Goal: Ask a question

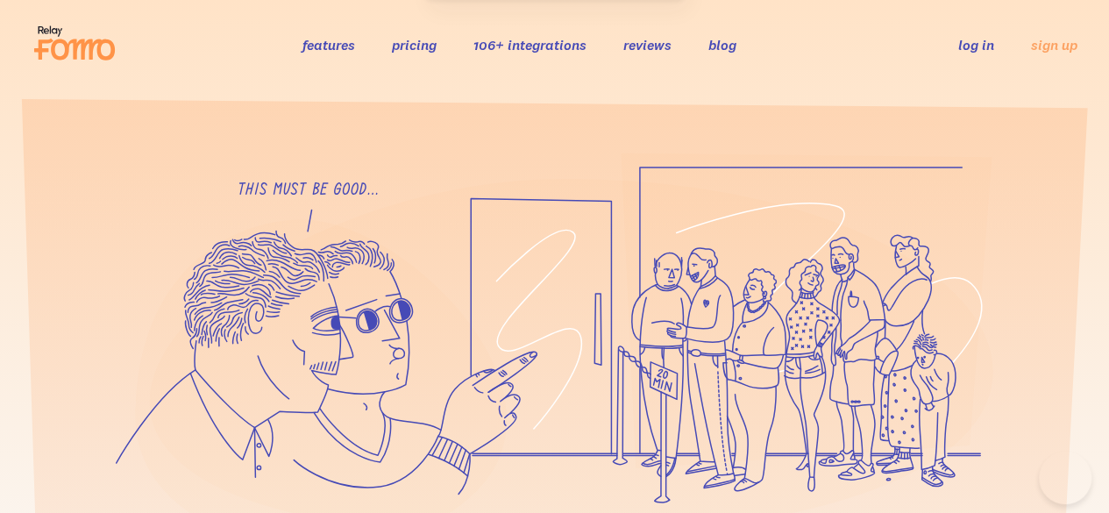
click at [341, 41] on link "features" at bounding box center [328, 45] width 53 height 18
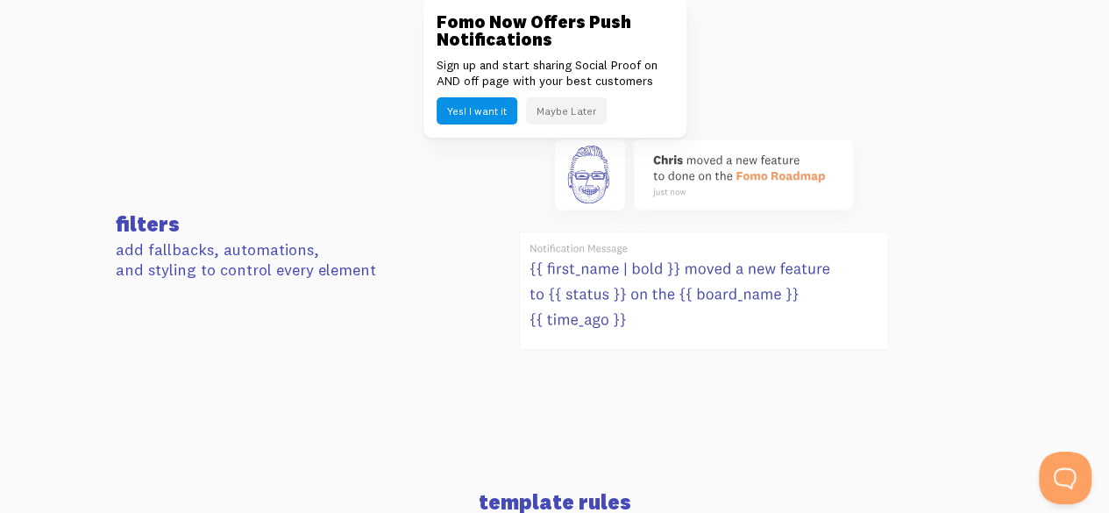
click at [546, 120] on button "Maybe Later" at bounding box center [566, 110] width 81 height 27
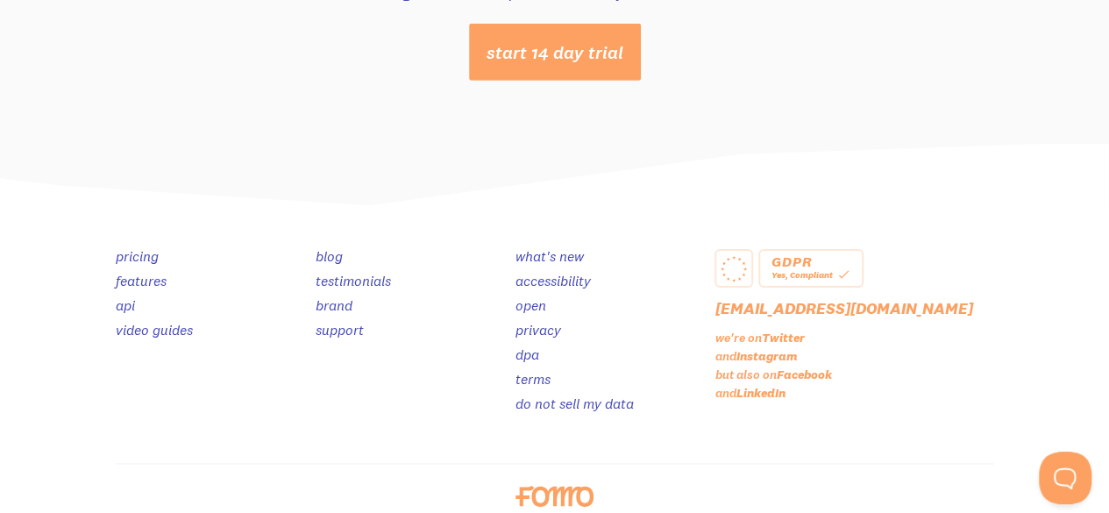
scroll to position [9468, 0]
click at [543, 247] on link "what's new" at bounding box center [549, 256] width 68 height 18
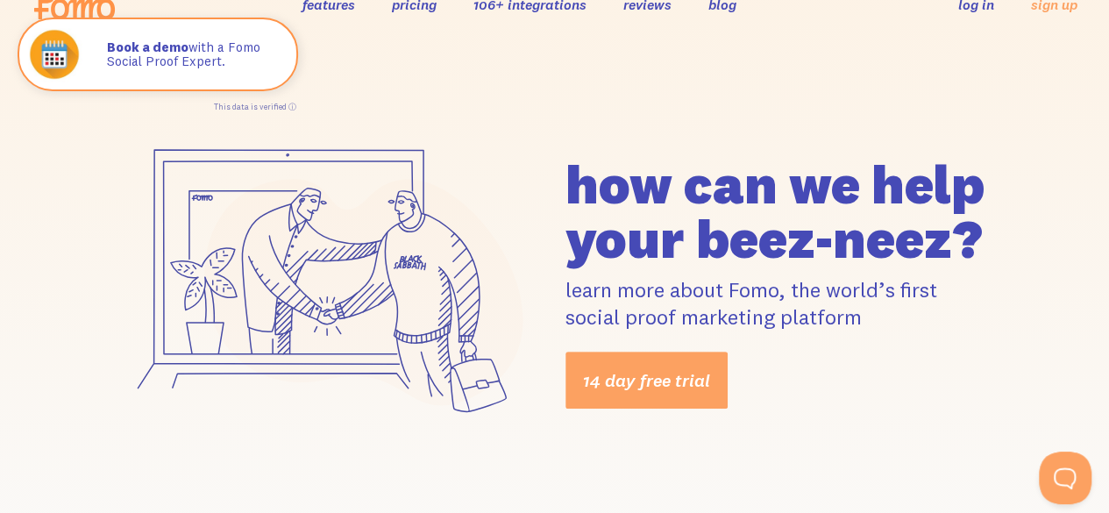
scroll to position [0, 0]
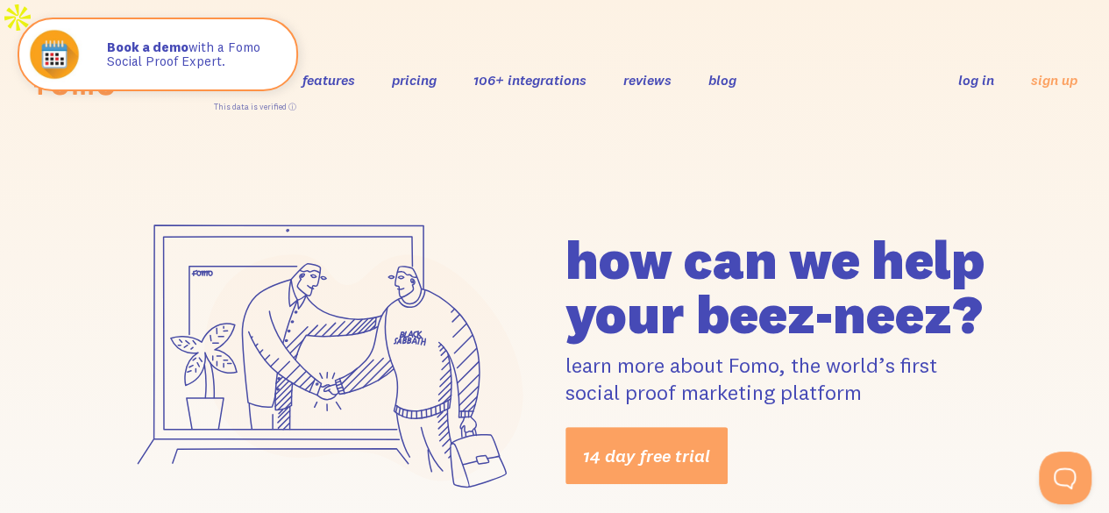
click at [409, 71] on link "pricing" at bounding box center [414, 80] width 45 height 18
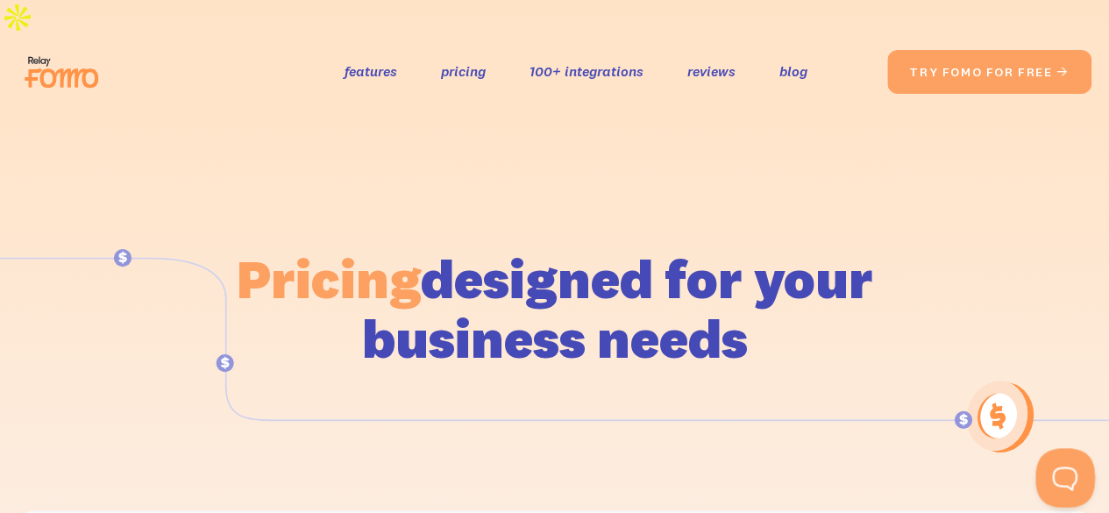
click at [1064, 487] on button at bounding box center [1061, 474] width 53 height 53
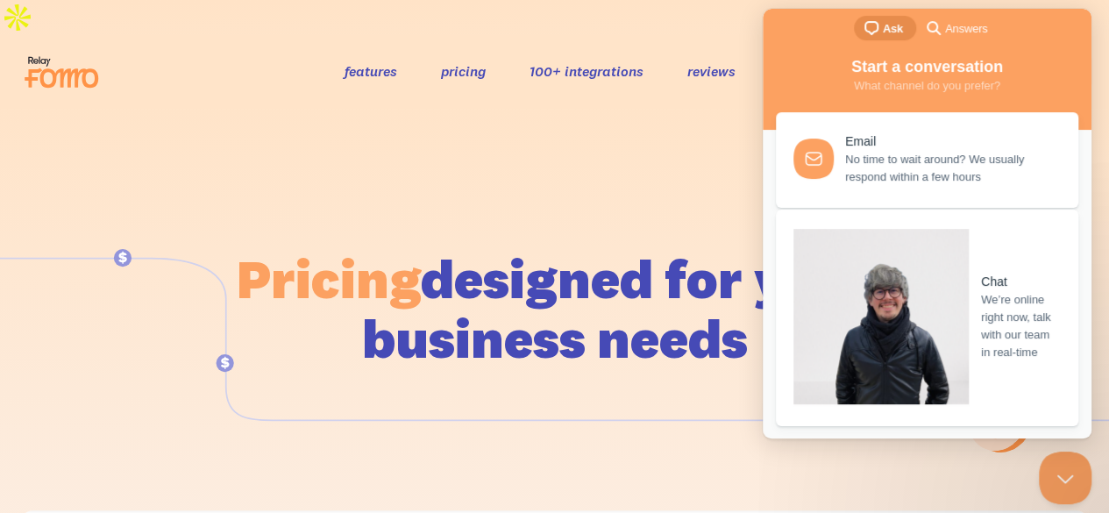
click at [935, 287] on link "Chat We’re online right now, talk with our team in real-time" at bounding box center [927, 318] width 302 height 217
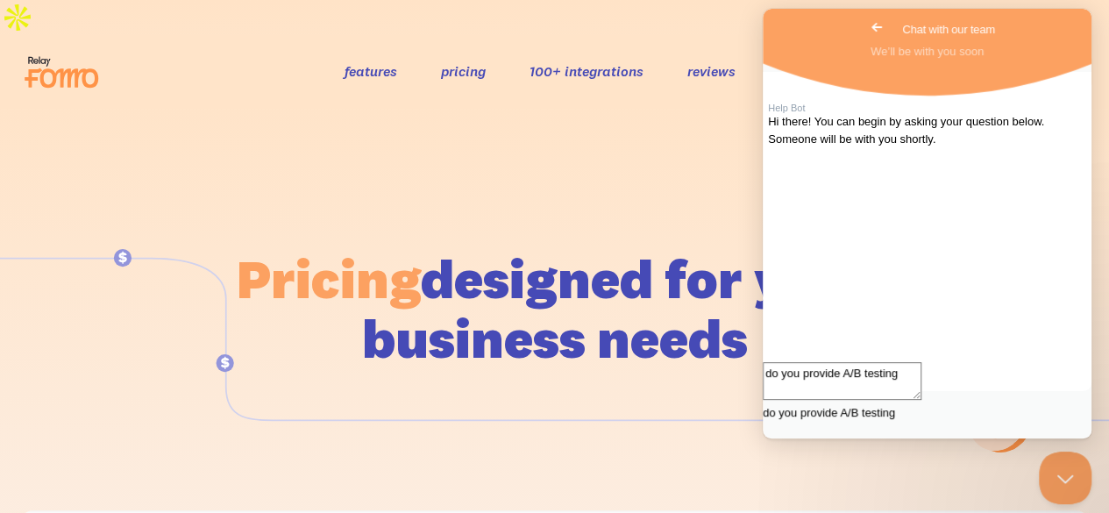
type textarea "do you provide A/B testing?"
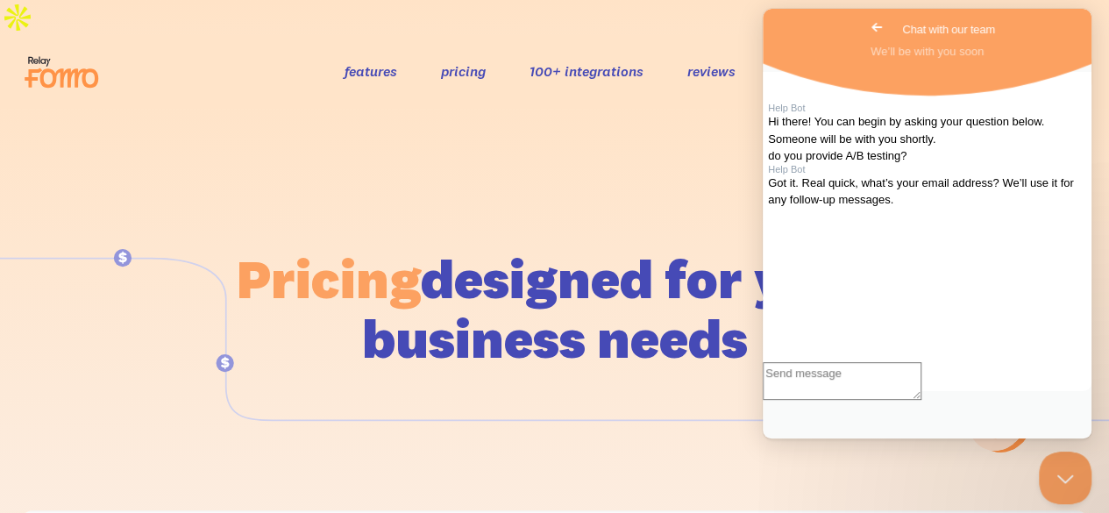
scroll to position [53, 0]
click at [1049, 463] on button "Close Beacon popover" at bounding box center [1061, 474] width 53 height 53
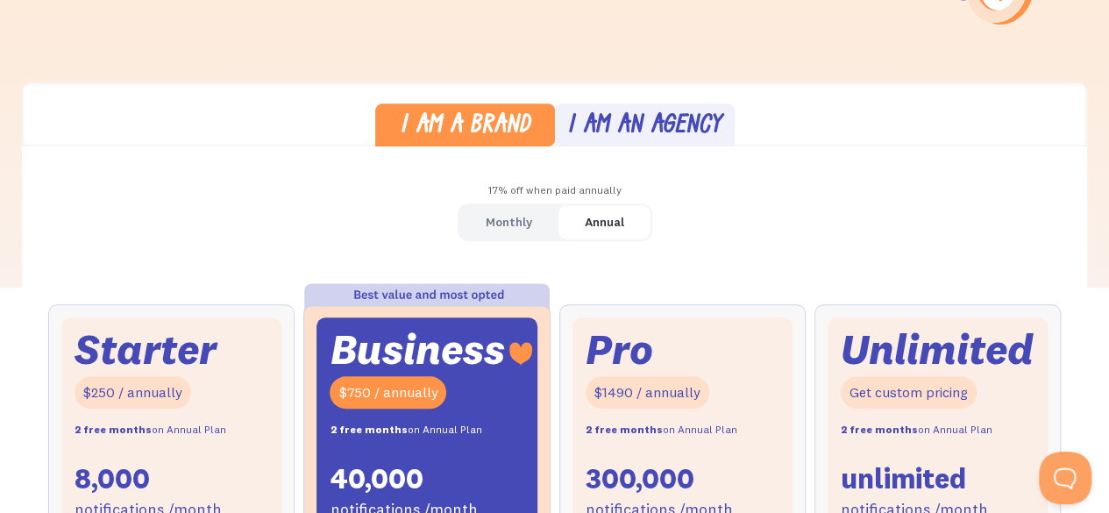
scroll to position [428, 0]
click at [530, 210] on div "Monthly" at bounding box center [509, 222] width 46 height 25
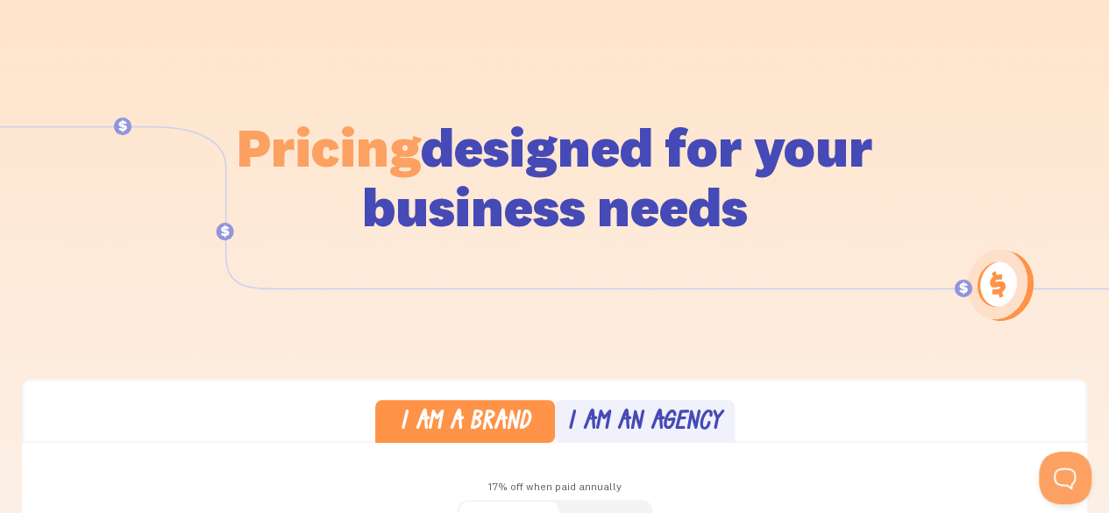
scroll to position [0, 0]
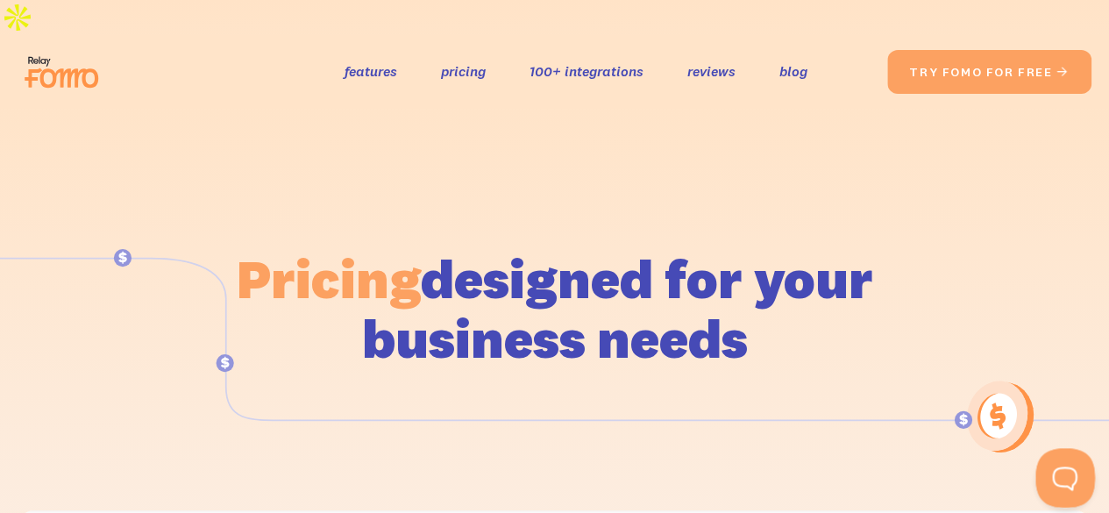
click at [1049, 466] on button "Open Beacon popover" at bounding box center [1061, 474] width 53 height 53
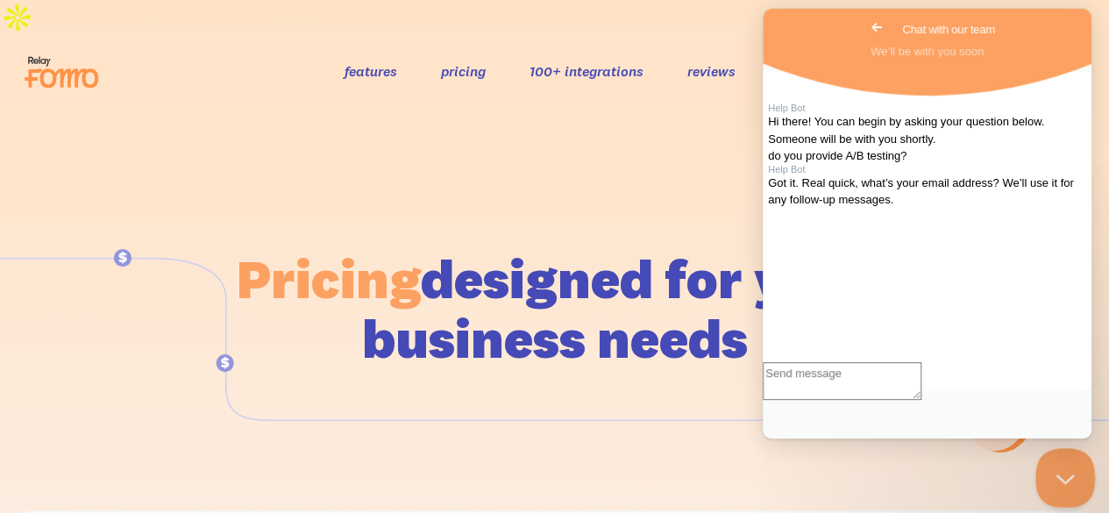
scroll to position [53, 0]
type textarea "[EMAIL_ADDRESS]"
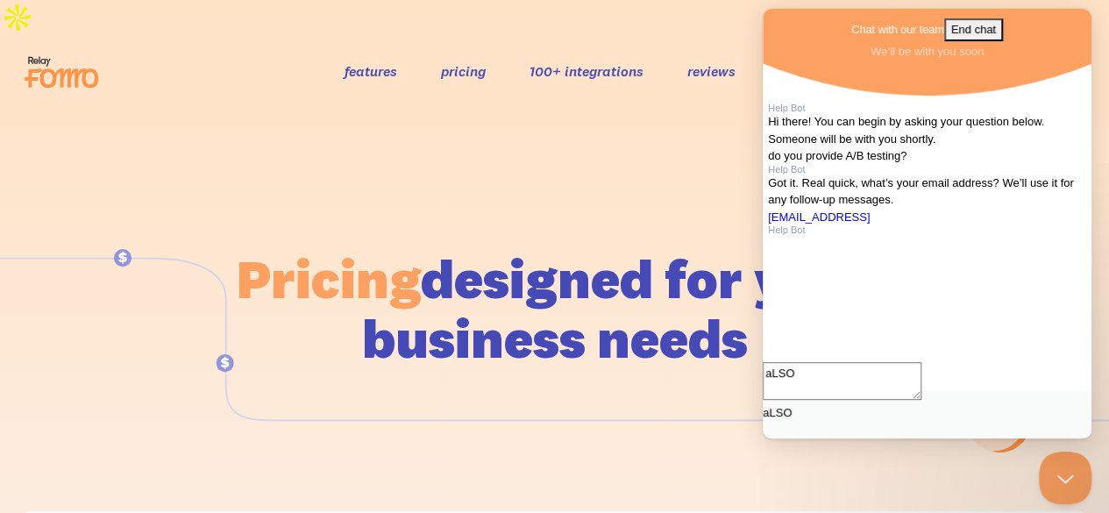
scroll to position [208, 0]
type textarea "a"
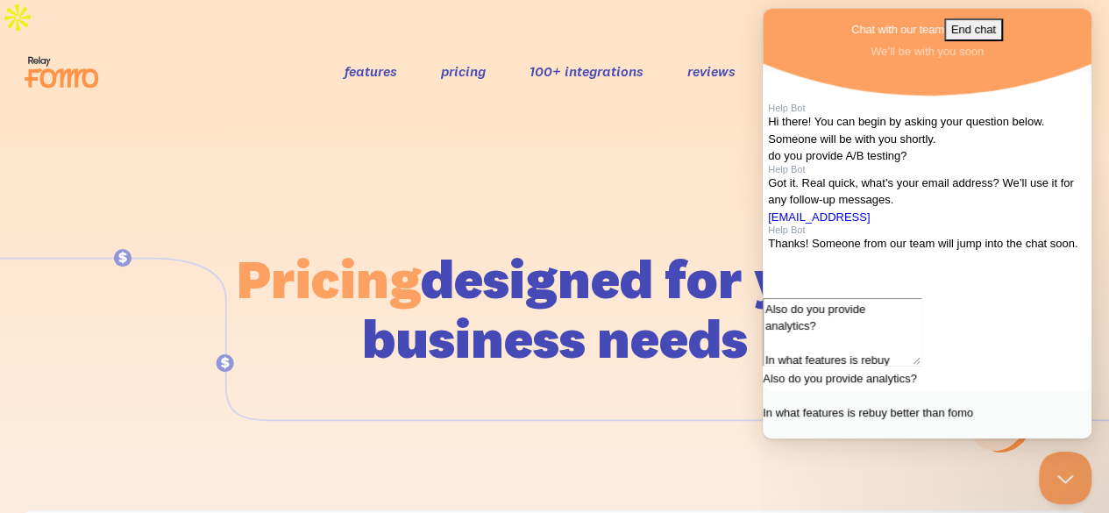
type textarea "Also do you provide analytics? In what features is rebuy better than fomo?"
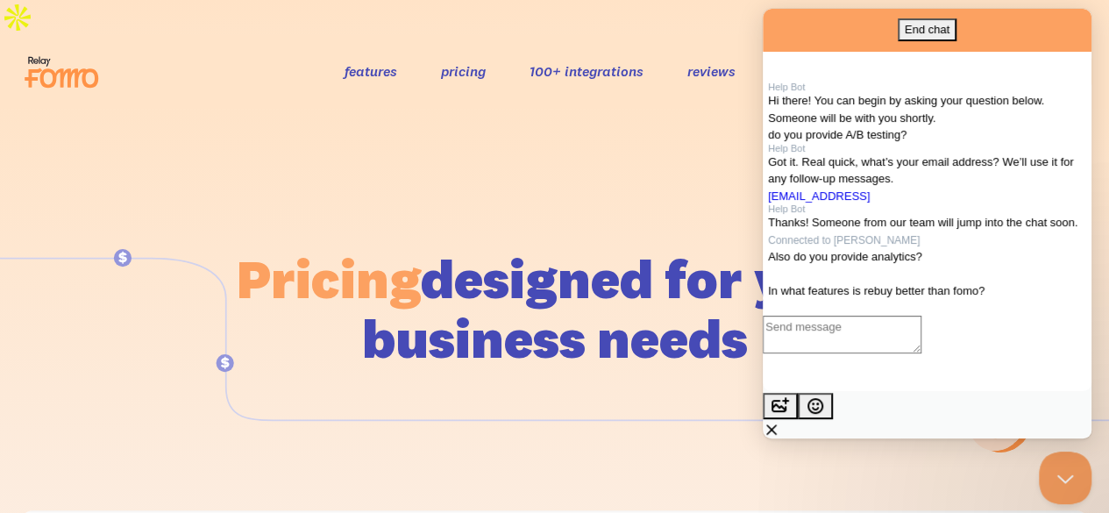
scroll to position [378, 0]
click at [1062, 466] on button "Close Beacon popover" at bounding box center [1061, 474] width 53 height 53
